Goal: Task Accomplishment & Management: Complete application form

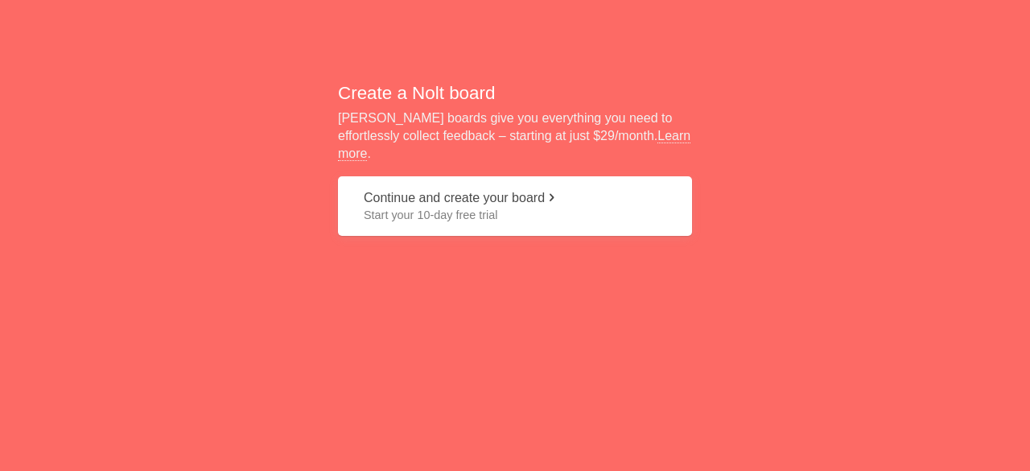
click at [435, 210] on span "Start your 10-day free trial" at bounding box center [515, 215] width 303 height 16
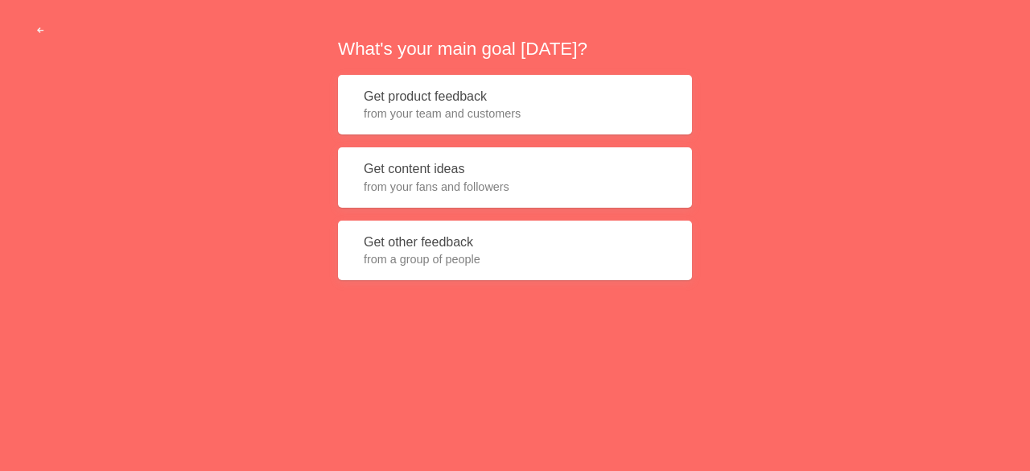
click at [426, 108] on span "from your team and customers" at bounding box center [515, 113] width 303 height 16
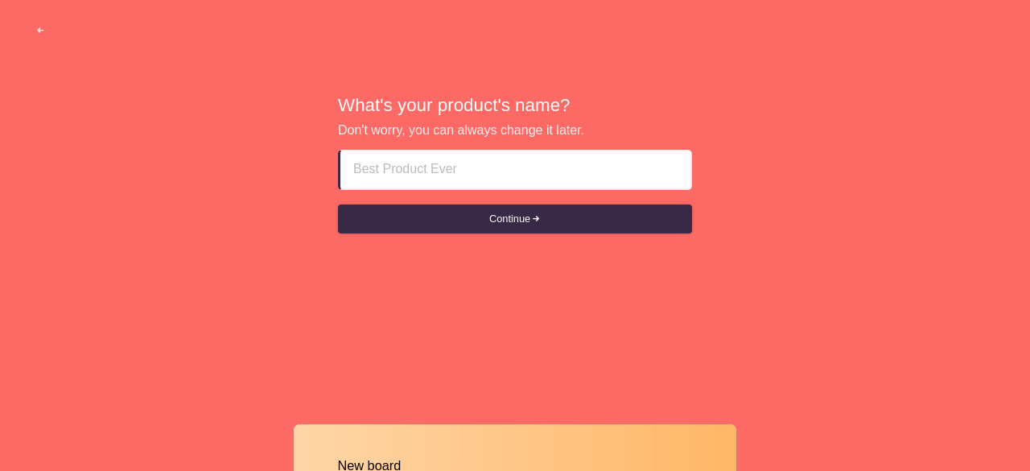
click at [369, 178] on input at bounding box center [515, 169] width 325 height 39
click at [402, 170] on input "Call Girls In [GEOGRAPHIC_DATA]" at bounding box center [515, 169] width 325 height 39
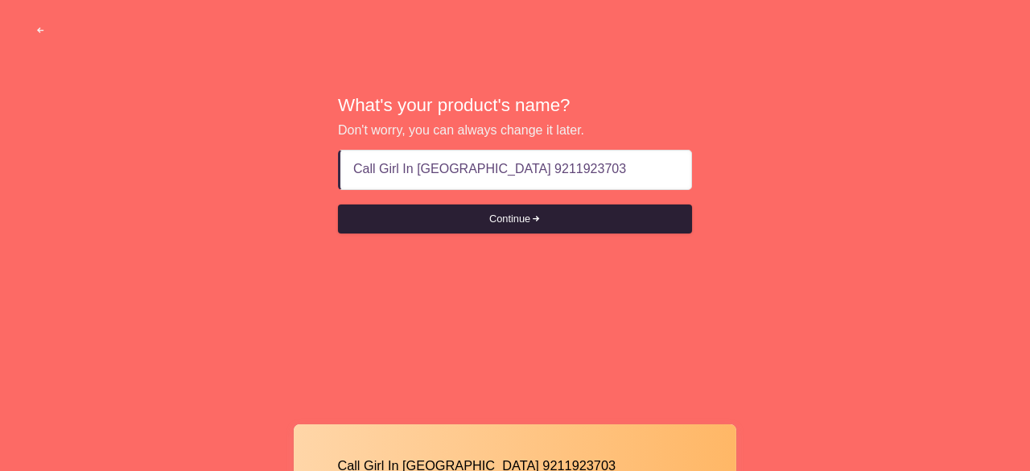
click at [554, 220] on button "Continue" at bounding box center [515, 218] width 354 height 29
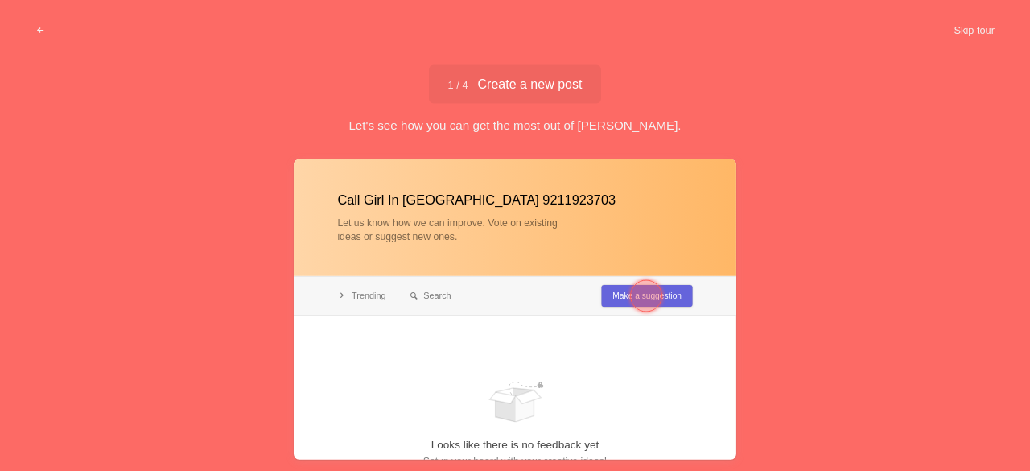
type input "Call Girl In Candolim Beach Goa 9211923703"
click at [454, 244] on div at bounding box center [515, 309] width 443 height 300
click at [524, 85] on span "1 / 4 Create a new post" at bounding box center [515, 83] width 134 height 13
click at [640, 294] on div at bounding box center [646, 295] width 32 height 32
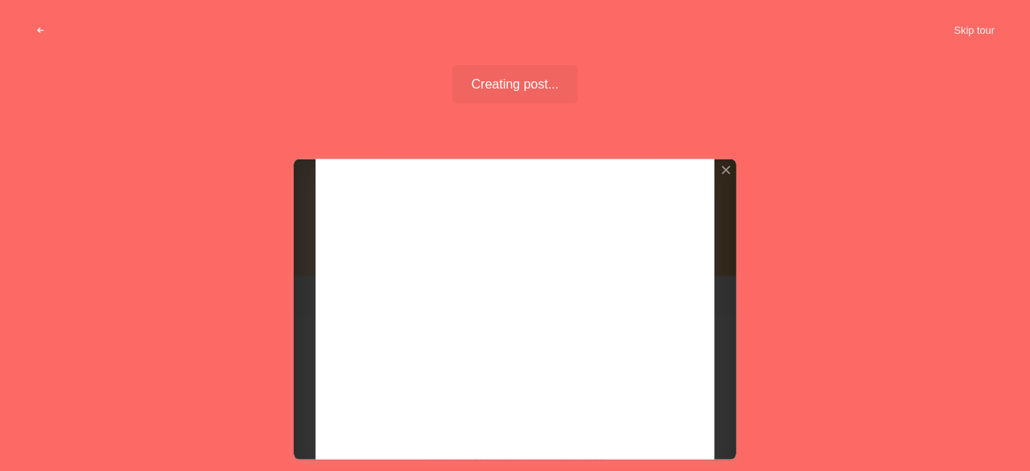
click at [430, 244] on div at bounding box center [515, 309] width 443 height 300
click at [723, 173] on div at bounding box center [725, 169] width 11 height 11
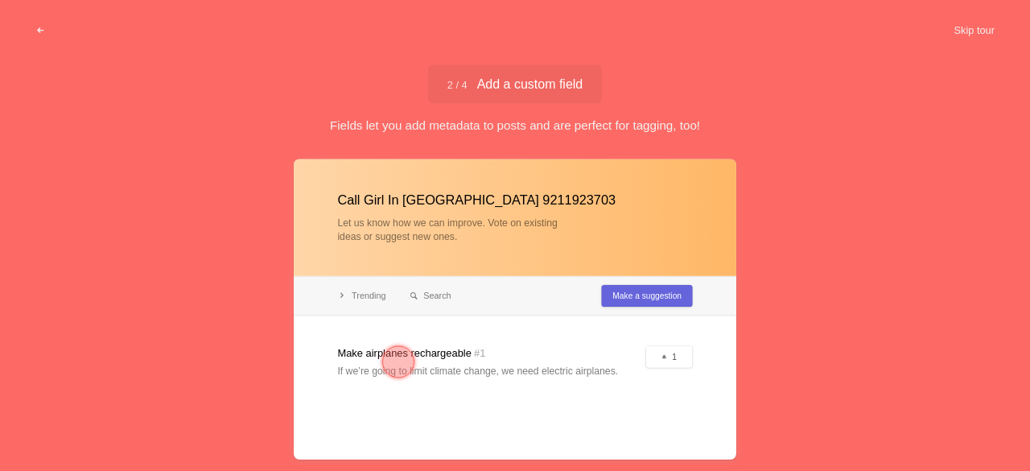
click at [430, 369] on div at bounding box center [515, 309] width 443 height 300
click at [676, 355] on div at bounding box center [515, 309] width 443 height 300
click at [634, 298] on div at bounding box center [515, 309] width 443 height 300
click at [402, 366] on div at bounding box center [398, 361] width 32 height 32
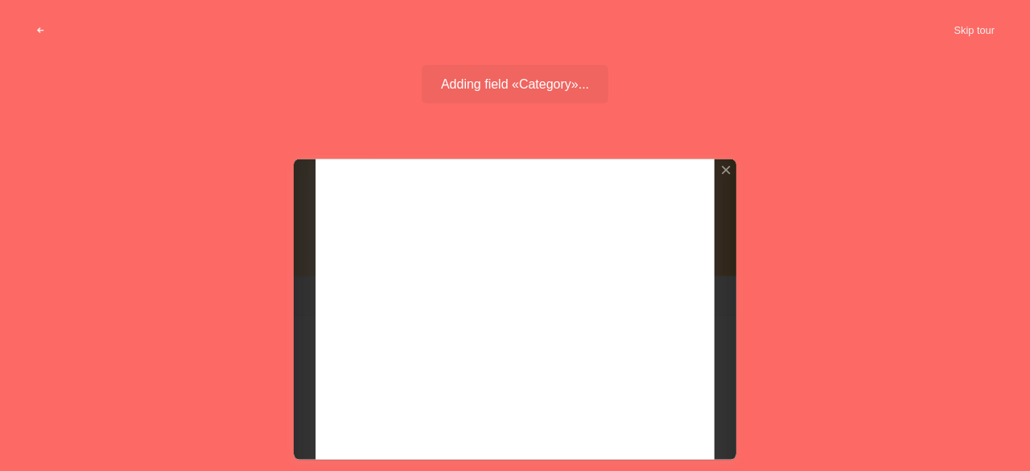
click at [428, 283] on div at bounding box center [515, 309] width 443 height 300
click at [729, 168] on div at bounding box center [725, 169] width 11 height 11
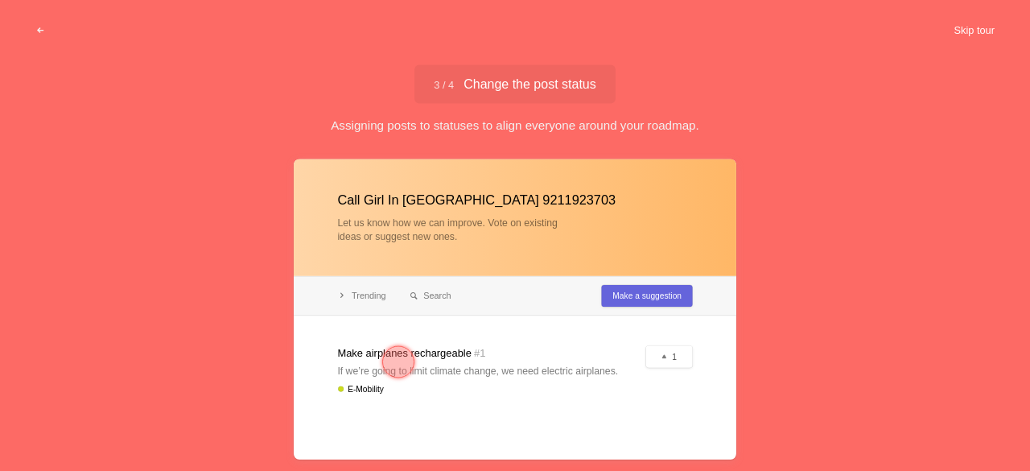
click at [974, 22] on button "Skip tour" at bounding box center [974, 30] width 80 height 29
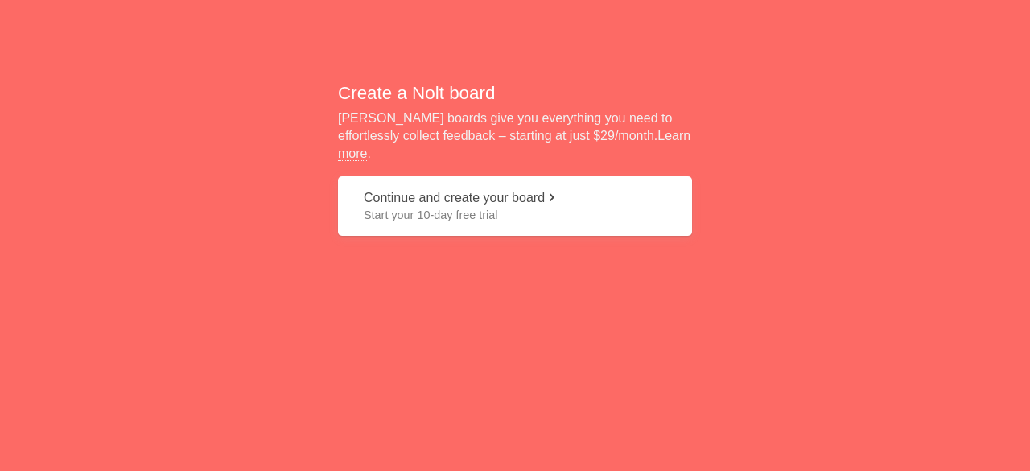
click at [454, 207] on span "Start your 10-day free trial" at bounding box center [515, 215] width 303 height 16
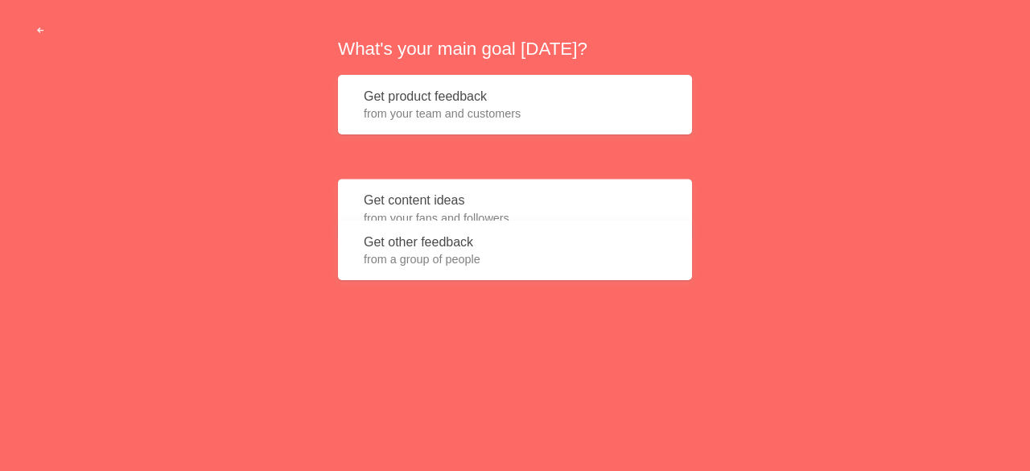
click at [426, 176] on button "Get content ideas from your fans and followers" at bounding box center [515, 177] width 354 height 60
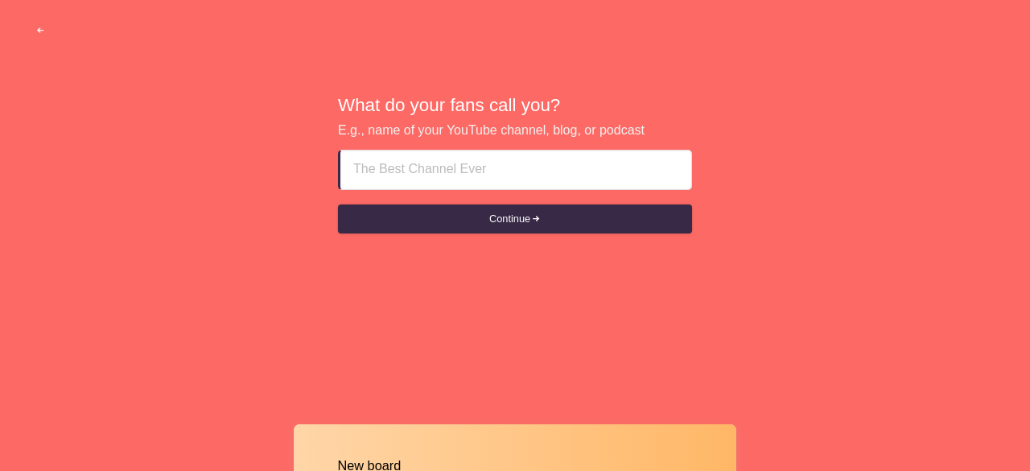
click at [433, 175] on input at bounding box center [515, 169] width 325 height 39
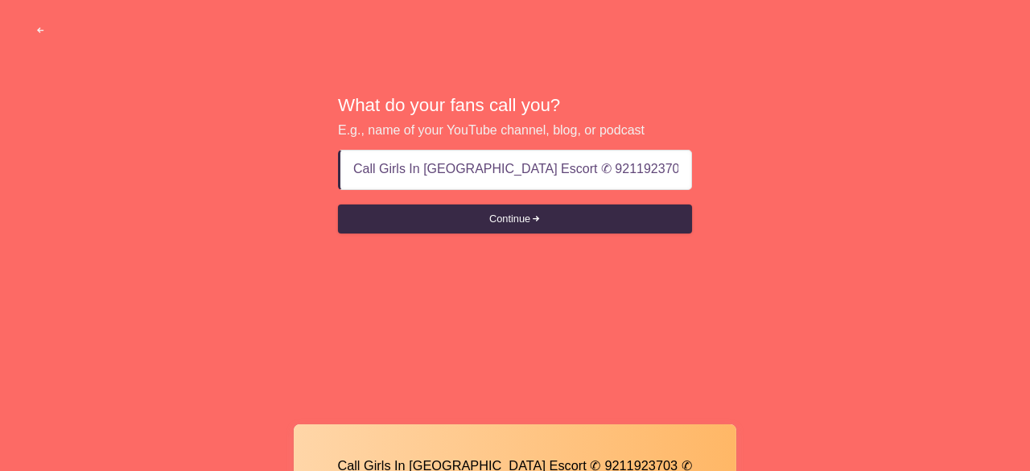
scroll to position [0, 39]
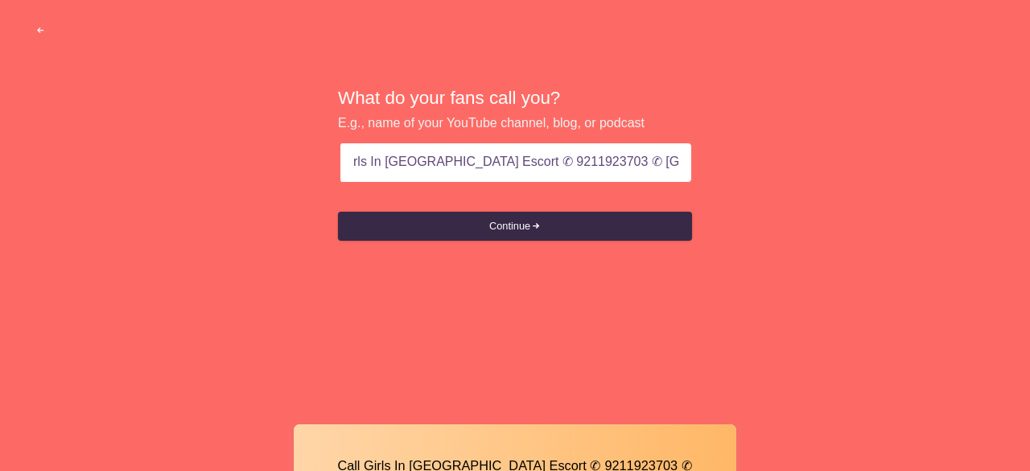
click at [410, 165] on input "Call Girls In [GEOGRAPHIC_DATA] Escort ✆ 9211923703 ✆ [GEOGRAPHIC_DATA] [GEOGRA…" at bounding box center [515, 162] width 325 height 39
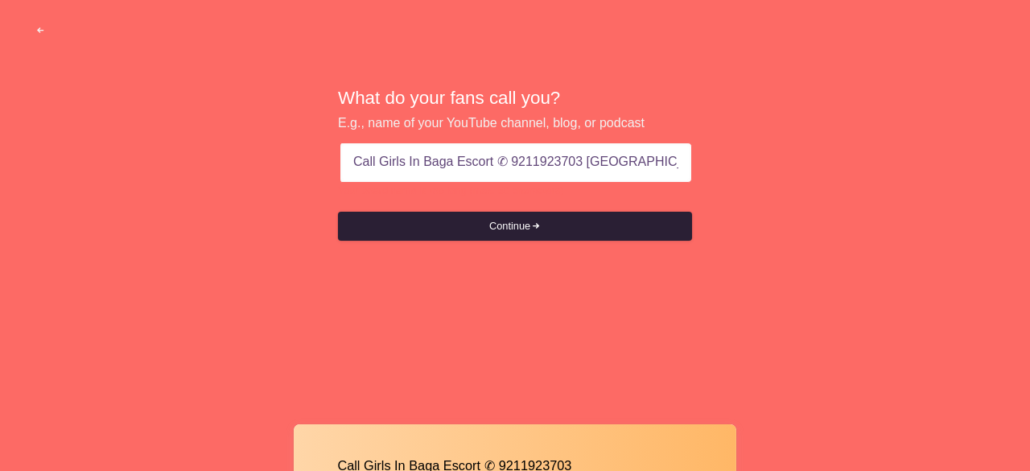
click at [461, 223] on button "Continue" at bounding box center [515, 226] width 354 height 29
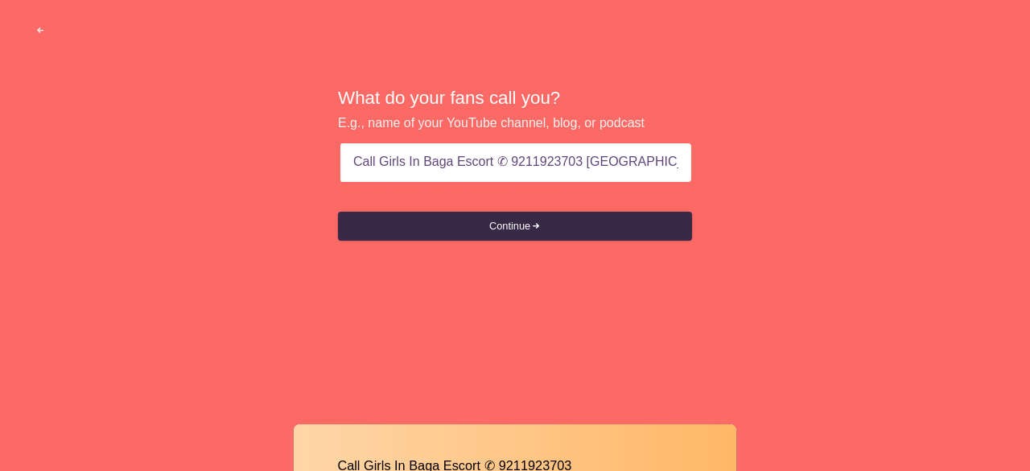
click at [500, 165] on input "Call Girls In Baga Escort ✆ 9211923703 [GEOGRAPHIC_DATA] [GEOGRAPHIC_DATA]" at bounding box center [515, 162] width 325 height 39
click at [576, 157] on input "Call Girls In Baga Escort 9211923703 ✆ [GEOGRAPHIC_DATA] [GEOGRAPHIC_DATA]" at bounding box center [515, 162] width 325 height 39
type input "Call Girls In Baga Escort 9211923703 [GEOGRAPHIC_DATA] [GEOGRAPHIC_DATA]"
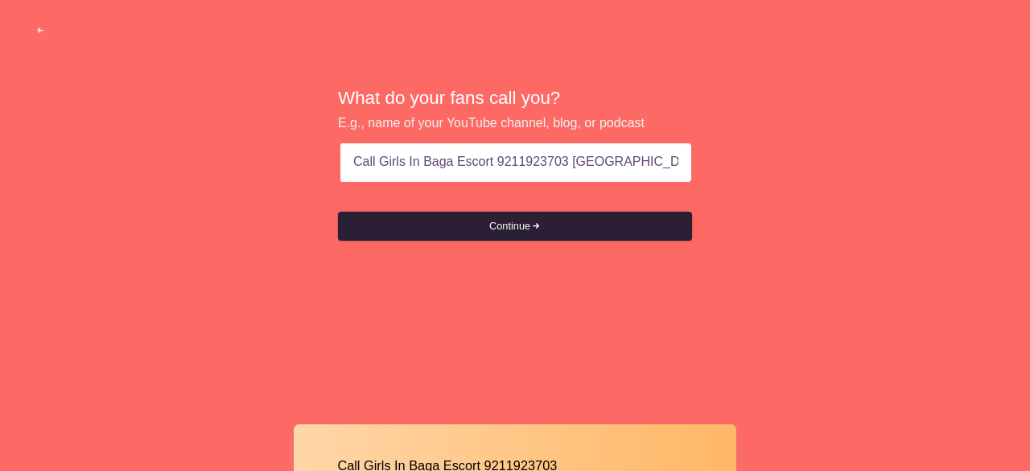
click at [570, 236] on button "Continue" at bounding box center [515, 226] width 354 height 29
